Goal: Navigation & Orientation: Find specific page/section

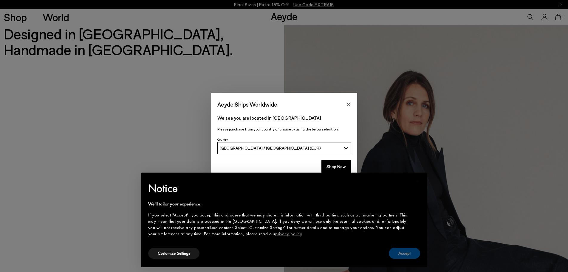
click at [404, 253] on button "Accept" at bounding box center [404, 252] width 31 height 11
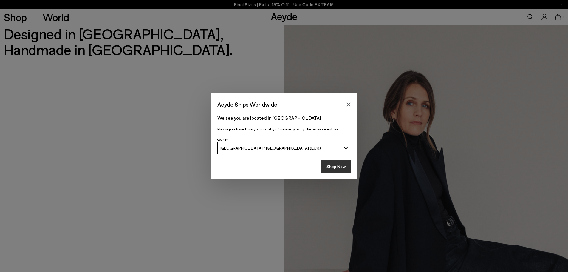
click at [338, 167] on button "Shop Now" at bounding box center [336, 166] width 30 height 13
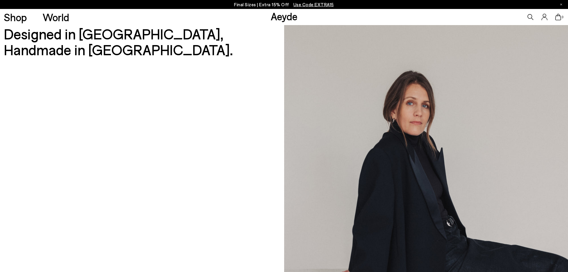
scroll to position [340, 0]
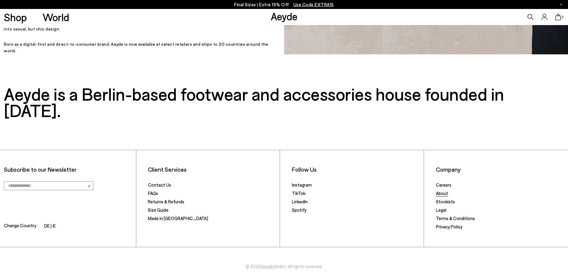
click at [444, 190] on link "About" at bounding box center [442, 192] width 12 height 5
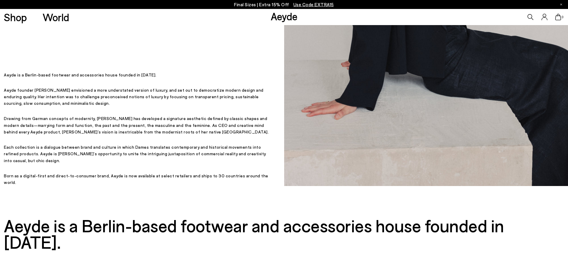
scroll to position [340, 0]
